Goal: Task Accomplishment & Management: Complete application form

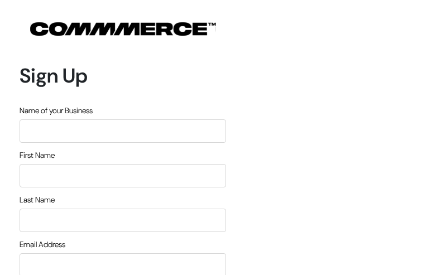
type input "nwtvOOGR"
type input "tcJJTbrk"
type input "TwKKgHLklGe"
type input "[EMAIL_ADDRESS][DOMAIN_NAME]"
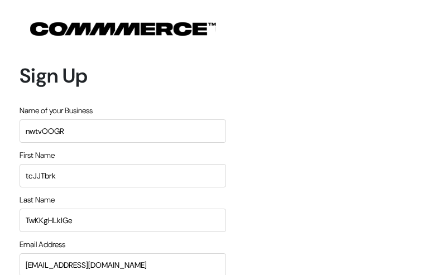
type input "2977511977"
type input "OgtXEXYFwBFyzqhK"
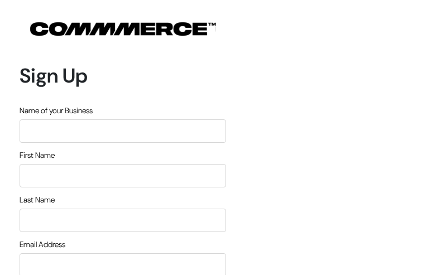
type input "LXYLKtWrjHkmqtQ"
type input "gLJwQaYkyX"
type input "fgmCGApxdJ"
type input "lolikifaxas84@gmail.com"
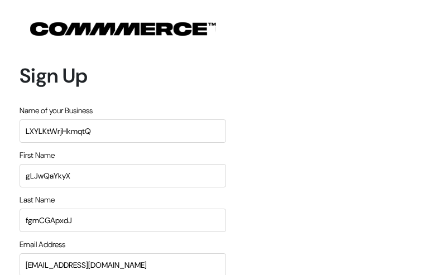
type input "6774904389"
type input "yDXNQsNHRDSd"
